Goal: Find contact information: Find contact information

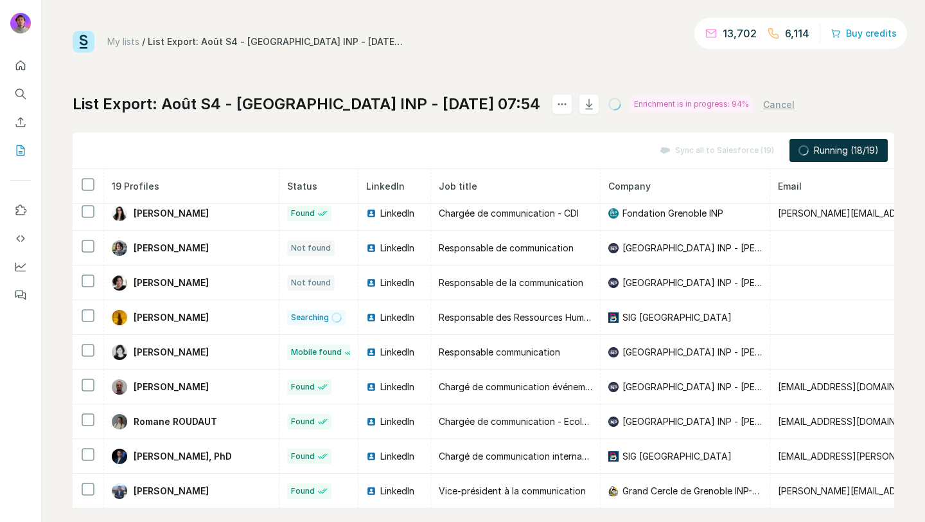
scroll to position [17, 0]
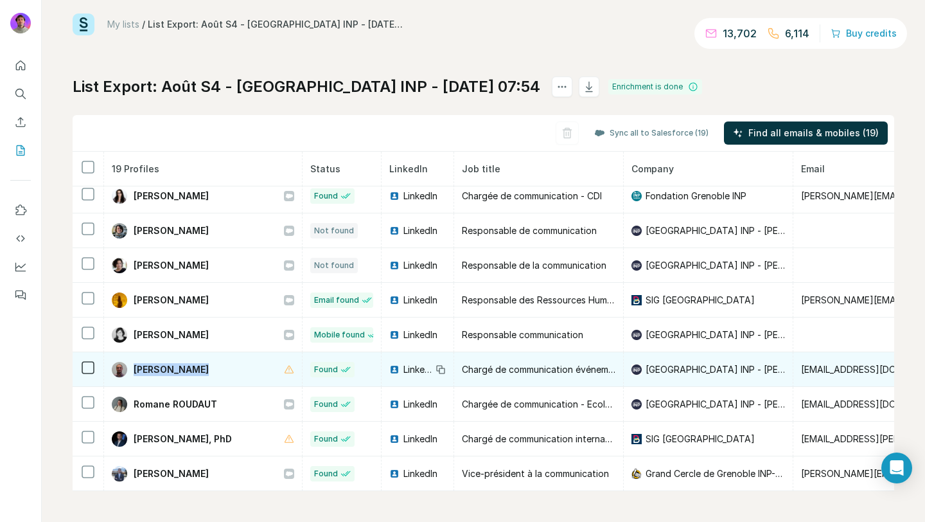
drag, startPoint x: 206, startPoint y: 369, endPoint x: 133, endPoint y: 374, distance: 72.7
click at [133, 374] on div "Romain Bonnet" at bounding box center [203, 369] width 182 height 15
copy span "Romain Bonnet"
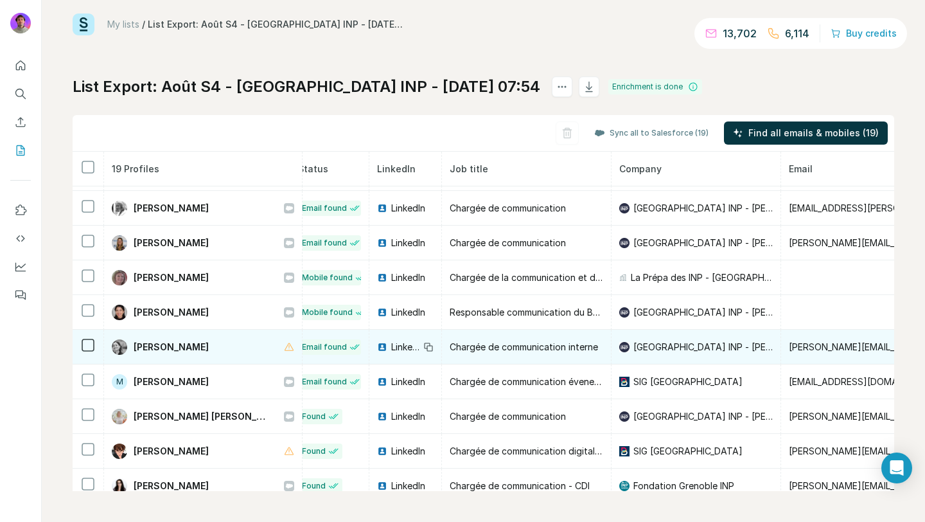
scroll to position [65, 14]
drag, startPoint x: 131, startPoint y: 344, endPoint x: 185, endPoint y: 344, distance: 54.0
click at [185, 344] on div "Lise Marcel" at bounding box center [203, 346] width 182 height 15
copy span "Lise Marcel"
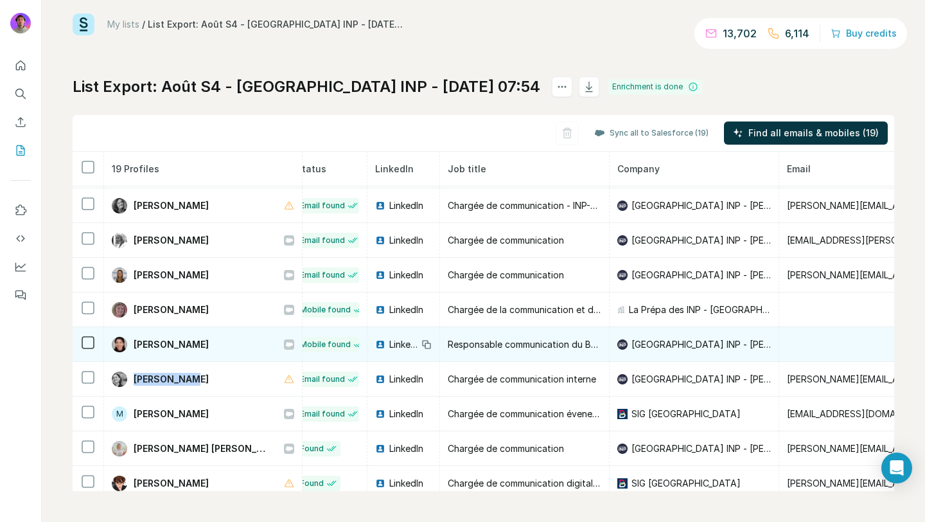
scroll to position [0, 14]
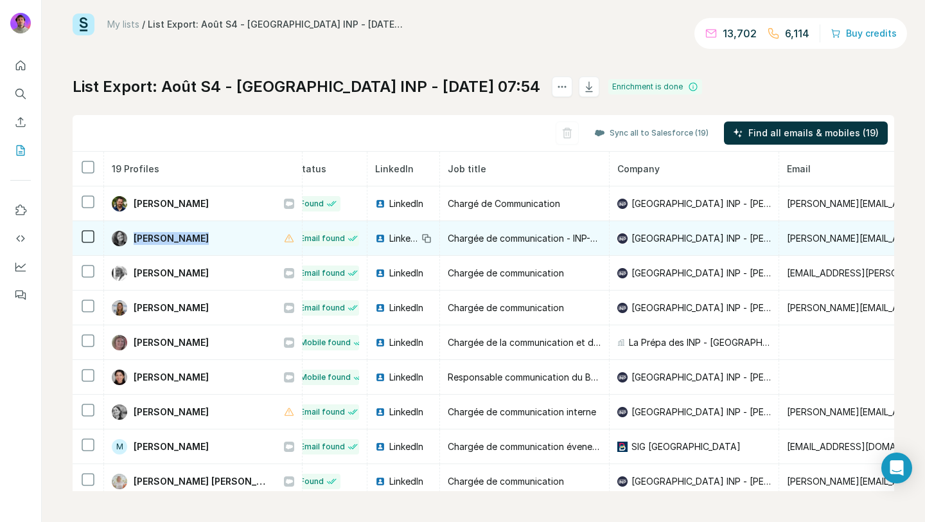
drag, startPoint x: 134, startPoint y: 240, endPoint x: 240, endPoint y: 245, distance: 105.5
click at [240, 245] on div "Anne-Laure Passavant" at bounding box center [203, 238] width 182 height 15
copy div "Anne-Laure Passavant"
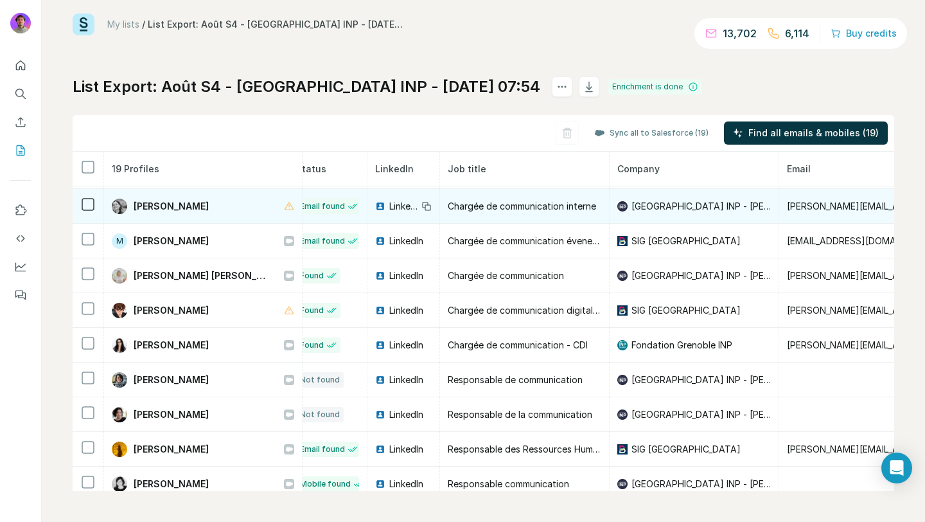
scroll to position [211, 14]
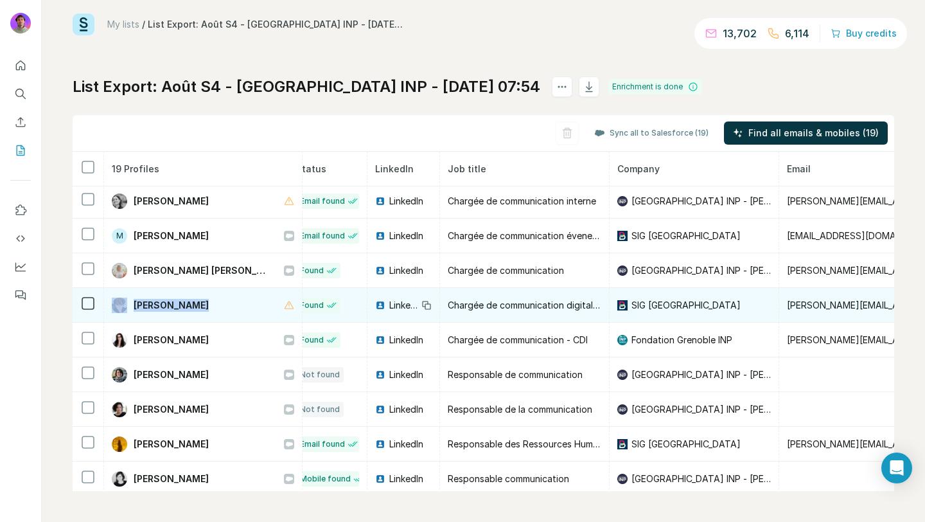
drag, startPoint x: 200, startPoint y: 303, endPoint x: 114, endPoint y: 303, distance: 86.1
click at [114, 303] on div "Marie Glorion" at bounding box center [203, 304] width 182 height 15
click at [140, 303] on span "Marie Glorion" at bounding box center [171, 305] width 75 height 13
